Goal: Entertainment & Leisure: Consume media (video, audio)

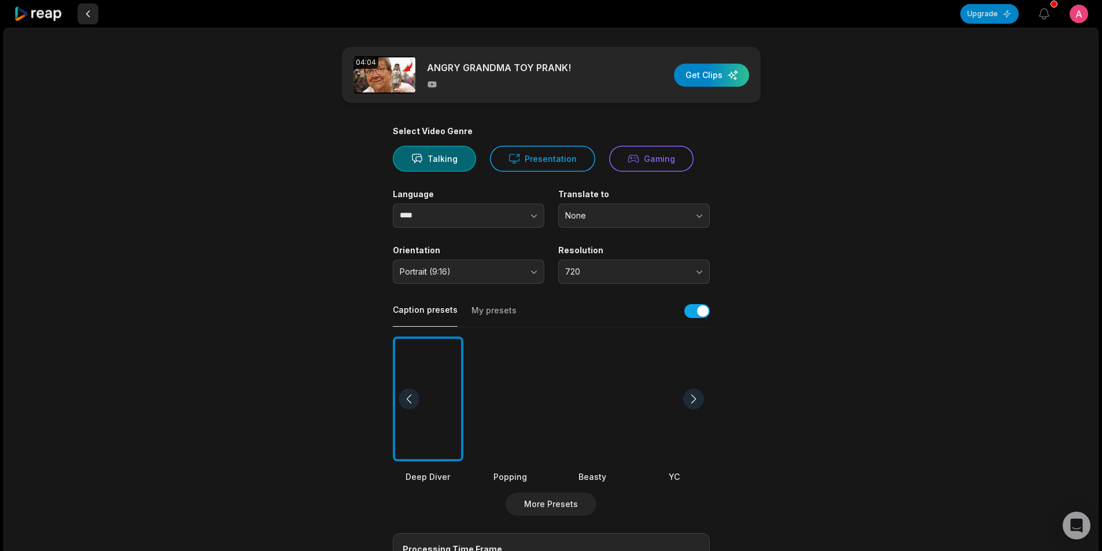
click at [87, 14] on button at bounding box center [88, 13] width 21 height 21
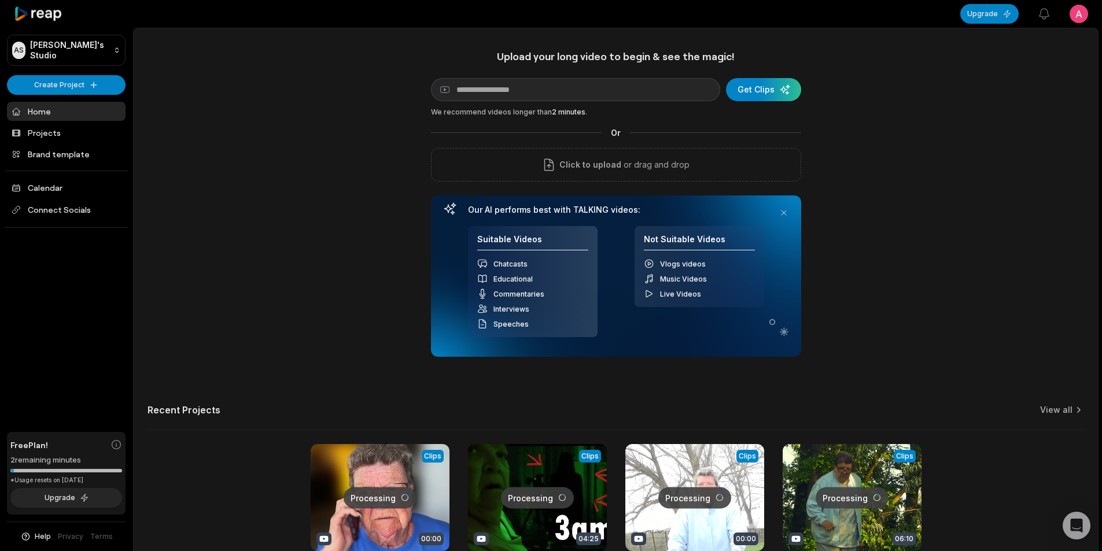
scroll to position [105, 0]
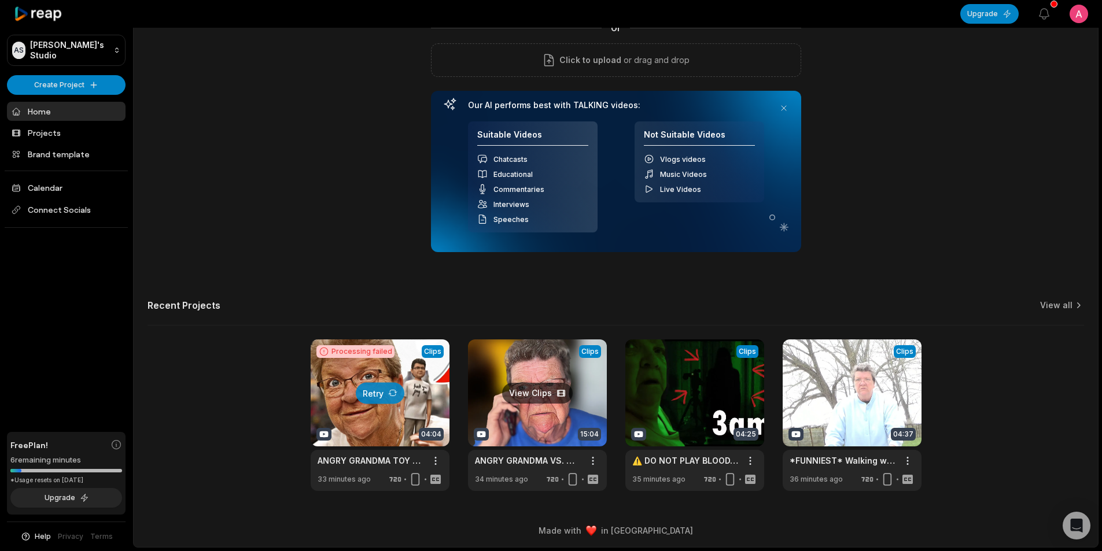
click at [555, 411] on link at bounding box center [537, 416] width 139 height 152
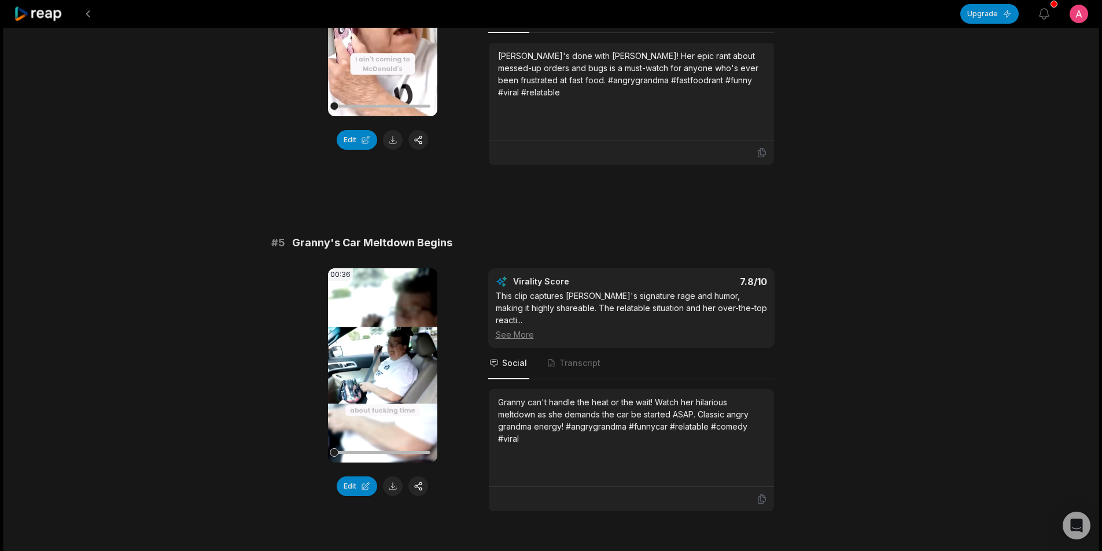
scroll to position [1273, 0]
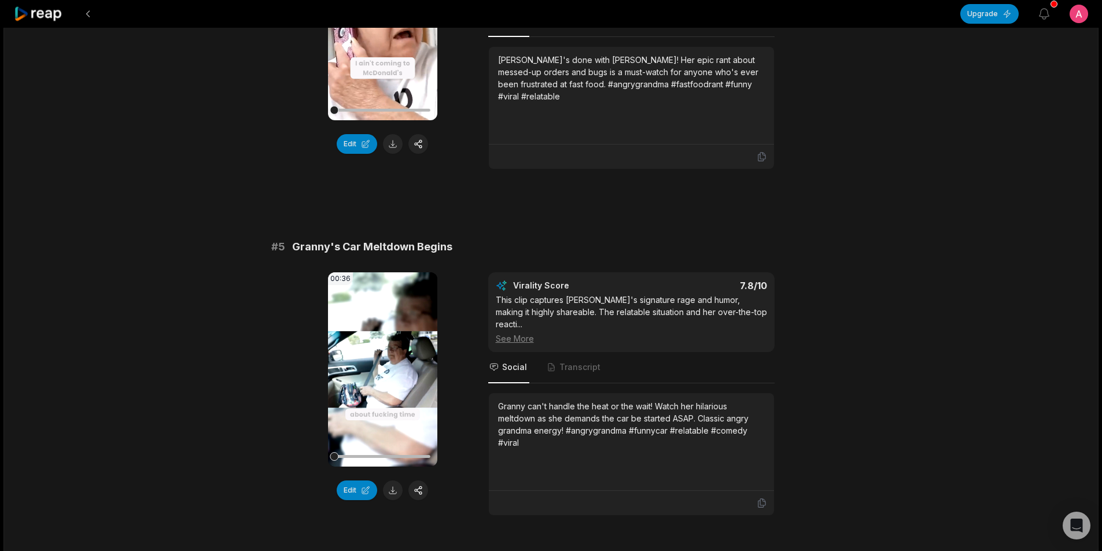
click at [367, 327] on video "Your browser does not support mp4 format." at bounding box center [382, 370] width 109 height 194
click at [381, 366] on icon at bounding box center [383, 370] width 5 height 8
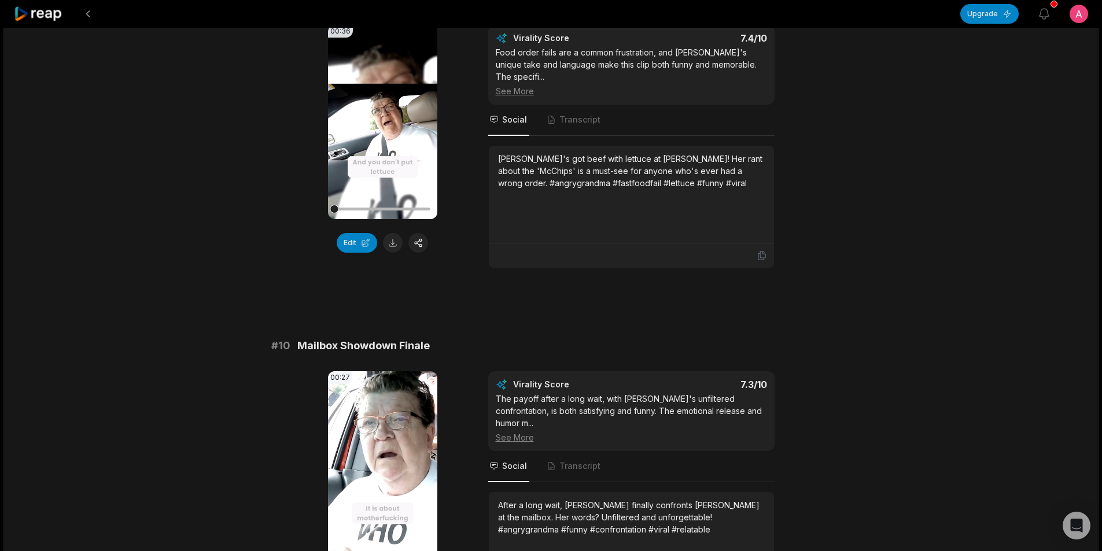
scroll to position [2977, 0]
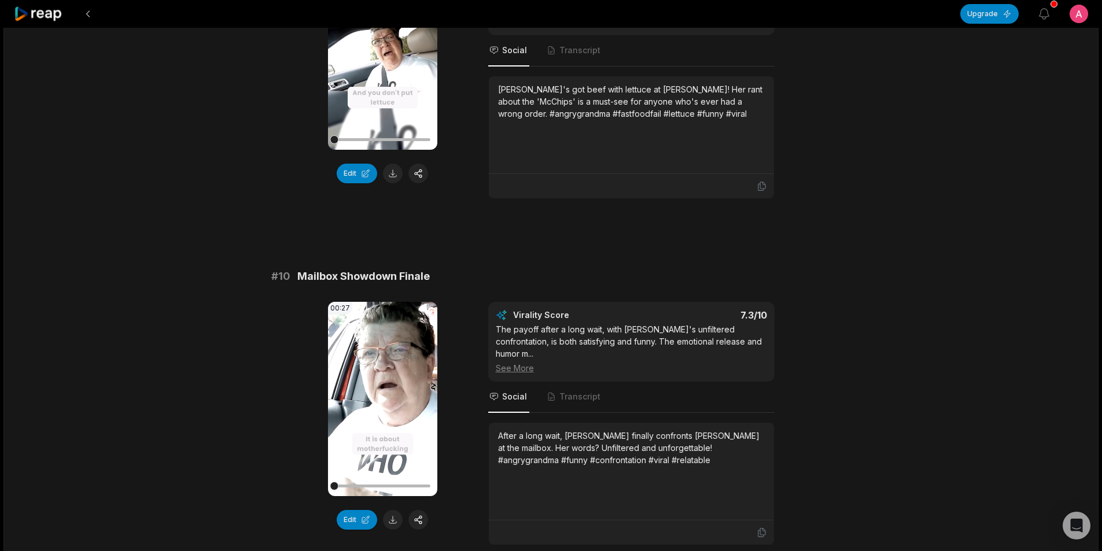
click at [388, 392] on icon at bounding box center [383, 399] width 14 height 14
